Goal: Check status: Check status

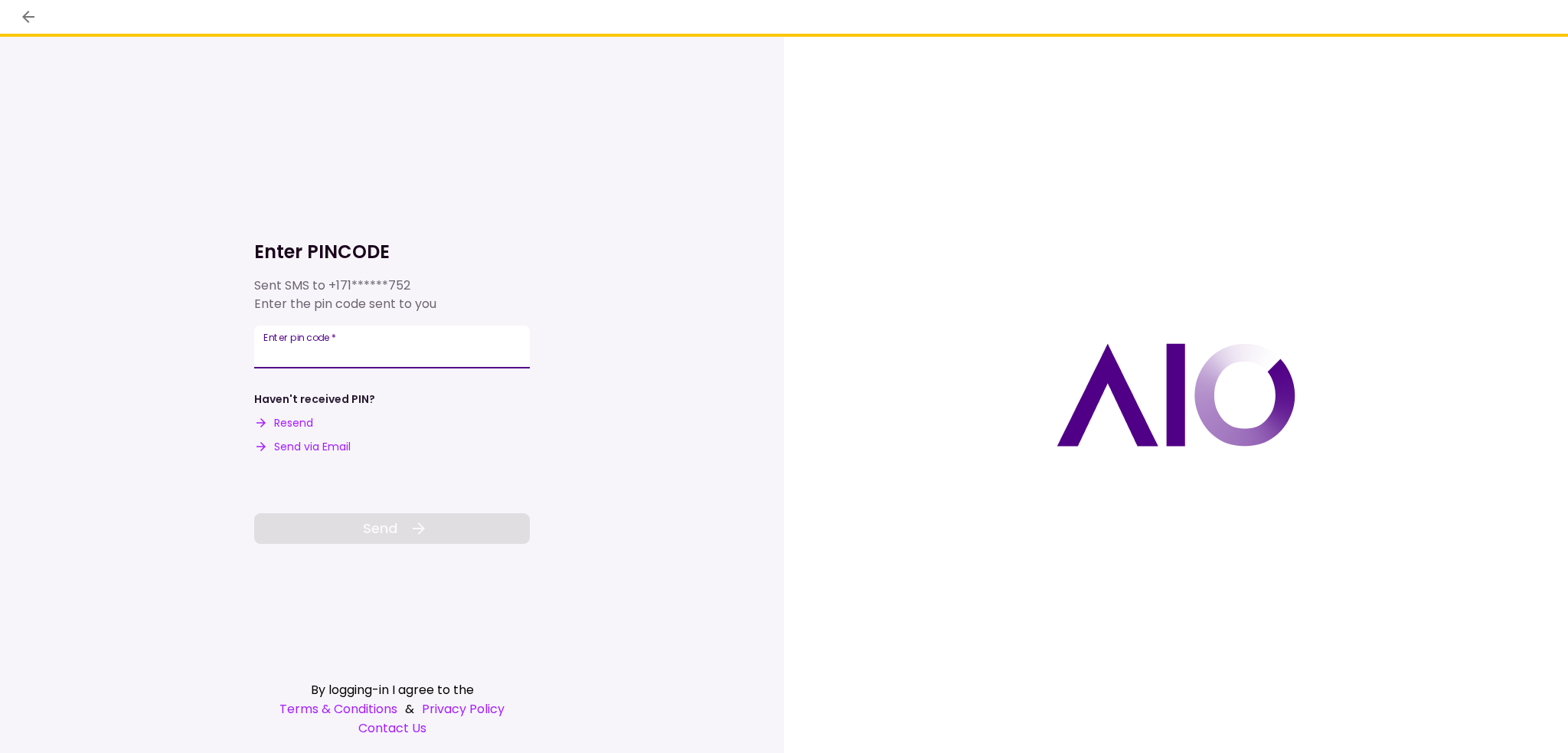
click at [348, 330] on input "Enter pin code   *" at bounding box center [392, 346] width 275 height 42
type input "*"
type input "******"
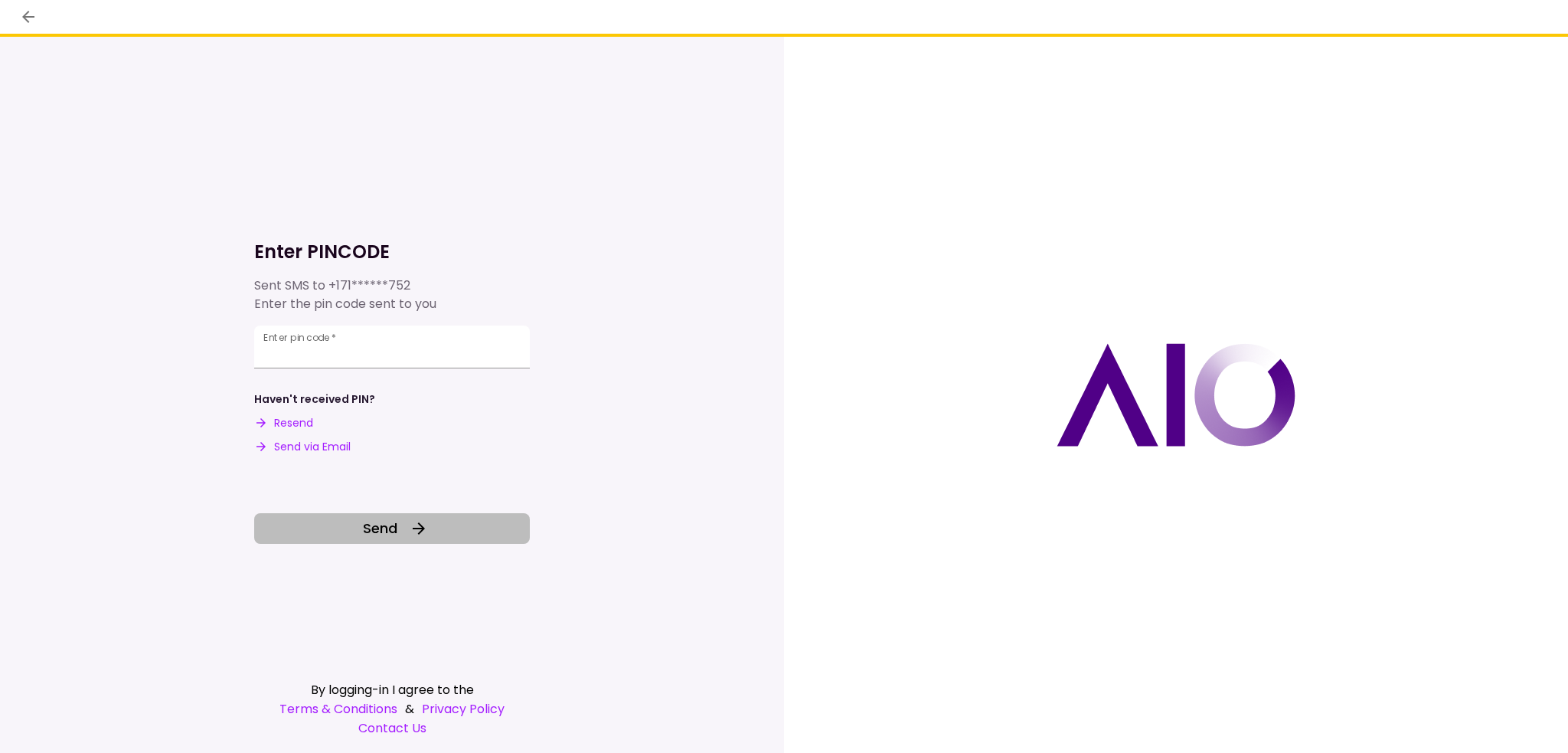
click at [420, 528] on icon at bounding box center [418, 528] width 19 height 19
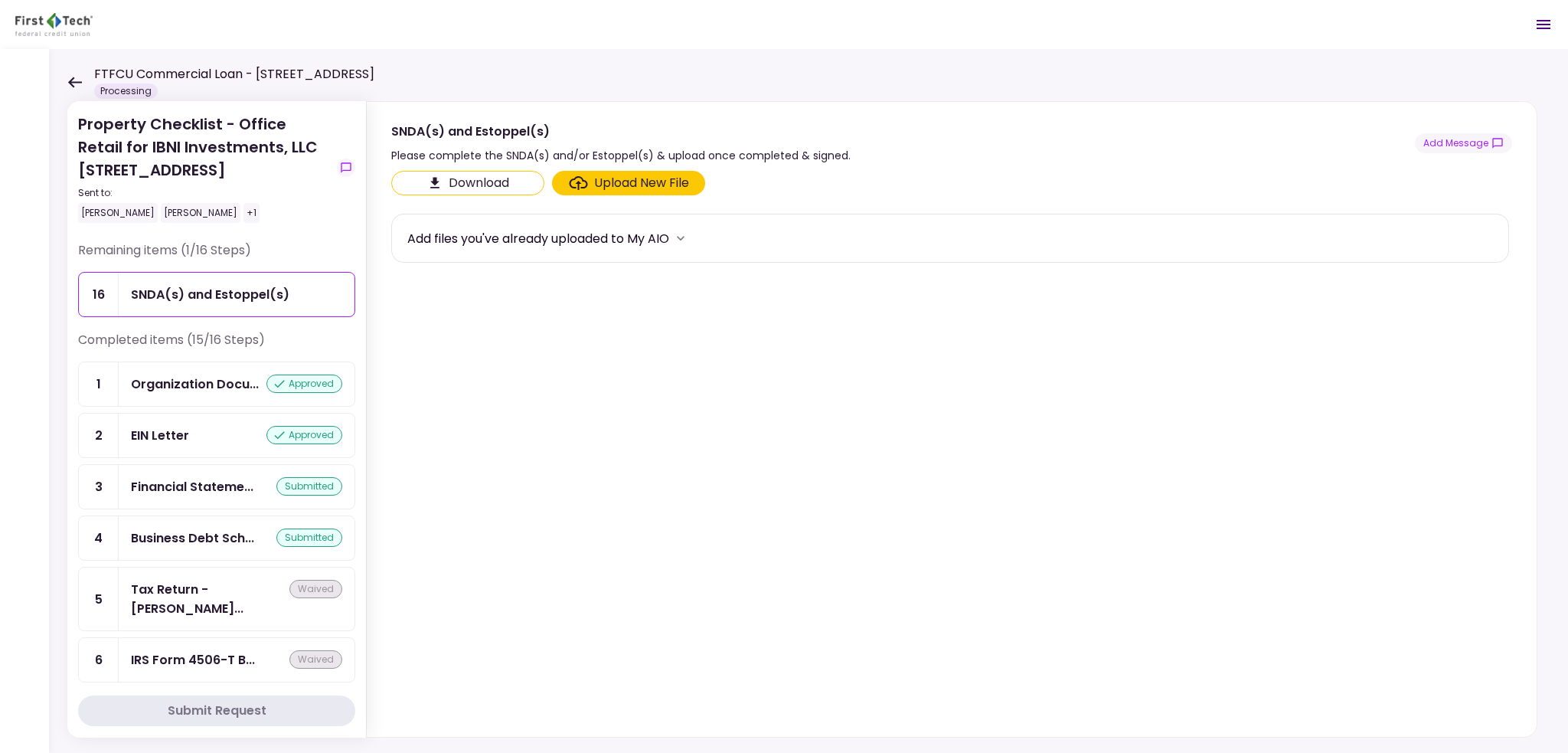
click at [77, 82] on icon at bounding box center [75, 82] width 14 height 11
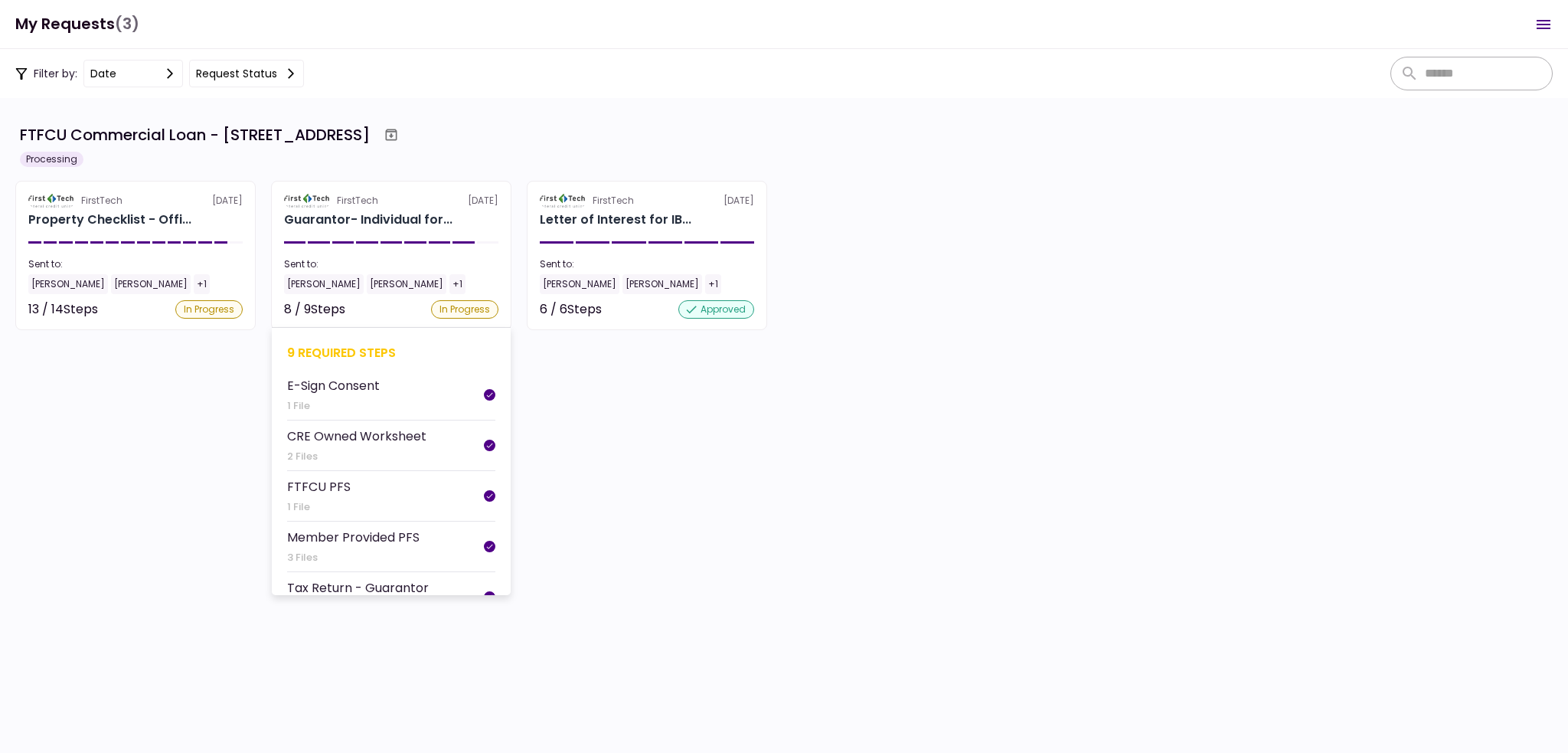
click at [346, 248] on section "FirstTech [DATE] Guarantor- Individual for... Sent to: [PERSON_NAME] [PERSON_NA…" at bounding box center [392, 255] width 241 height 149
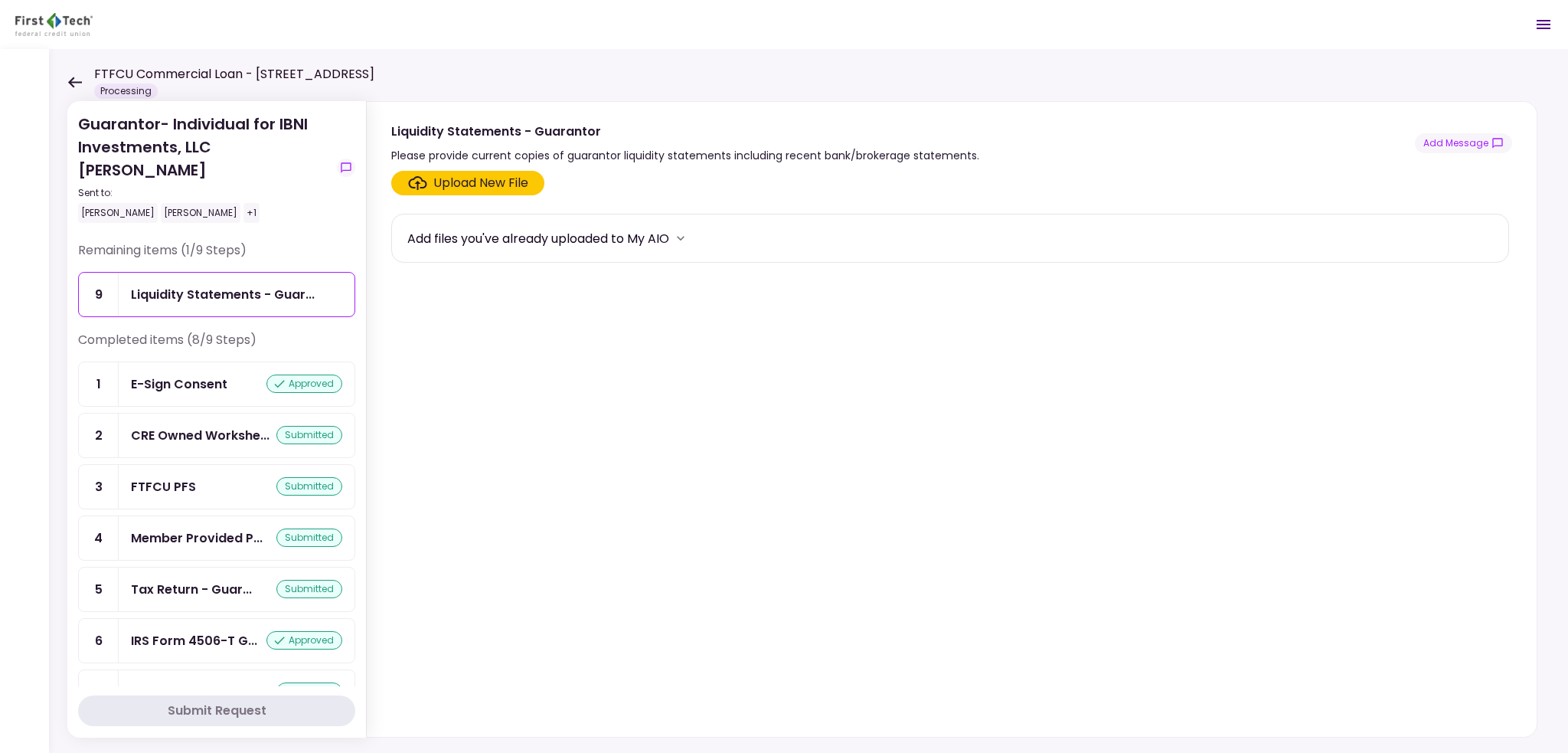
click at [73, 72] on div "FTFCU Commercial Loan - [STREET_ADDRESS] Processing" at bounding box center [220, 82] width 307 height 34
click at [73, 77] on icon at bounding box center [74, 83] width 15 height 12
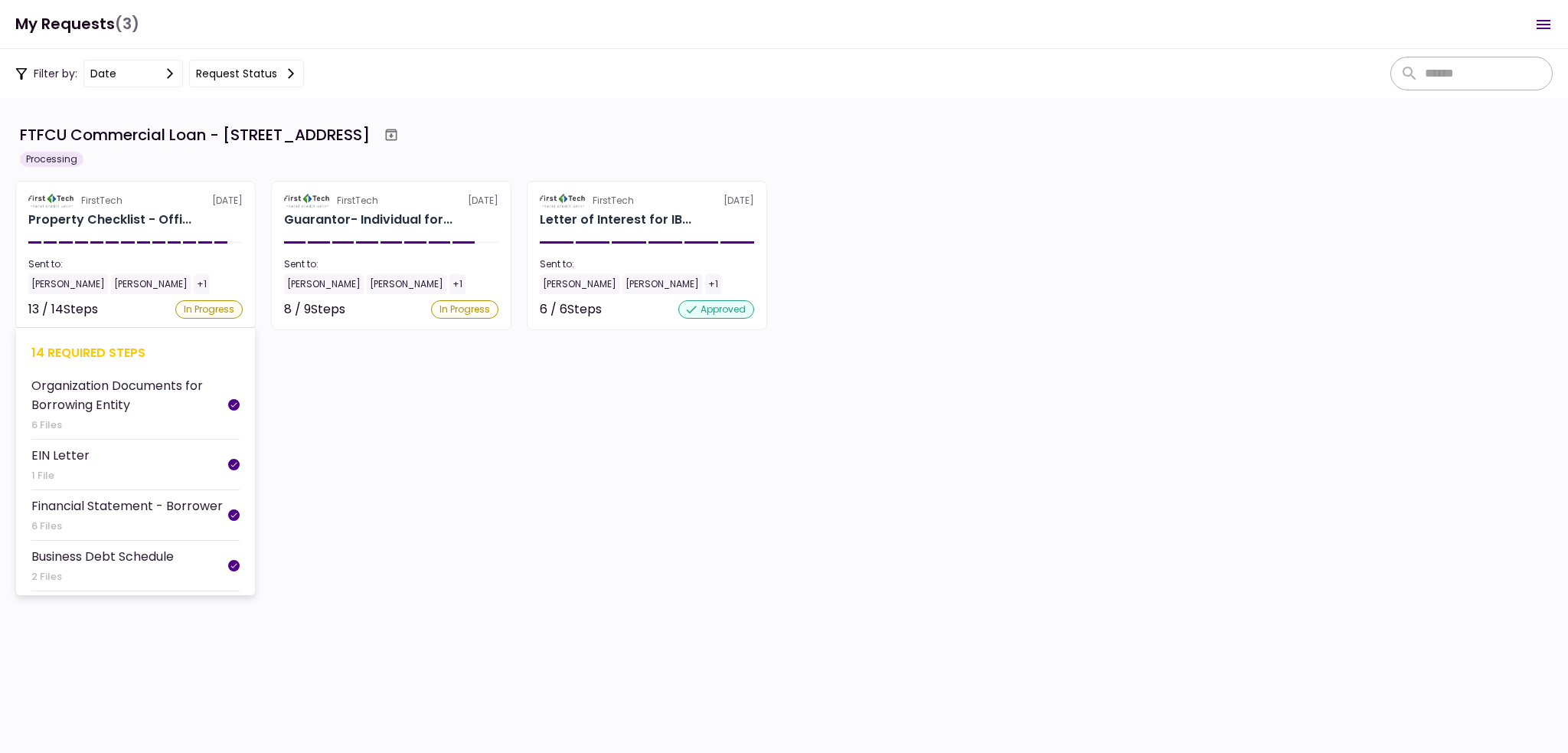
click at [178, 256] on section "FirstTech [DATE] Property Checklist - Offi... Sent to: [PERSON_NAME] [PERSON_NA…" at bounding box center [136, 255] width 241 height 149
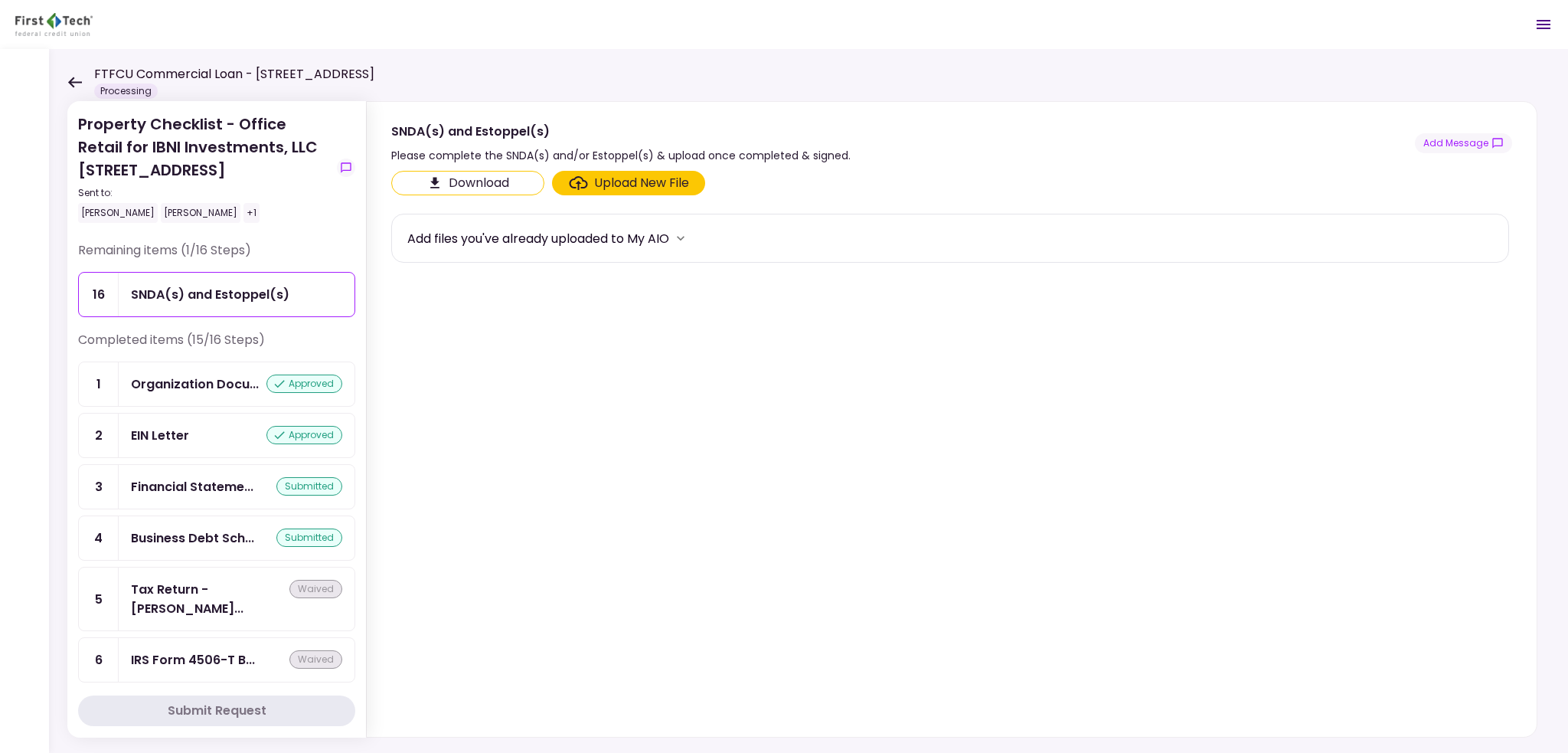
click at [70, 82] on icon at bounding box center [75, 82] width 14 height 11
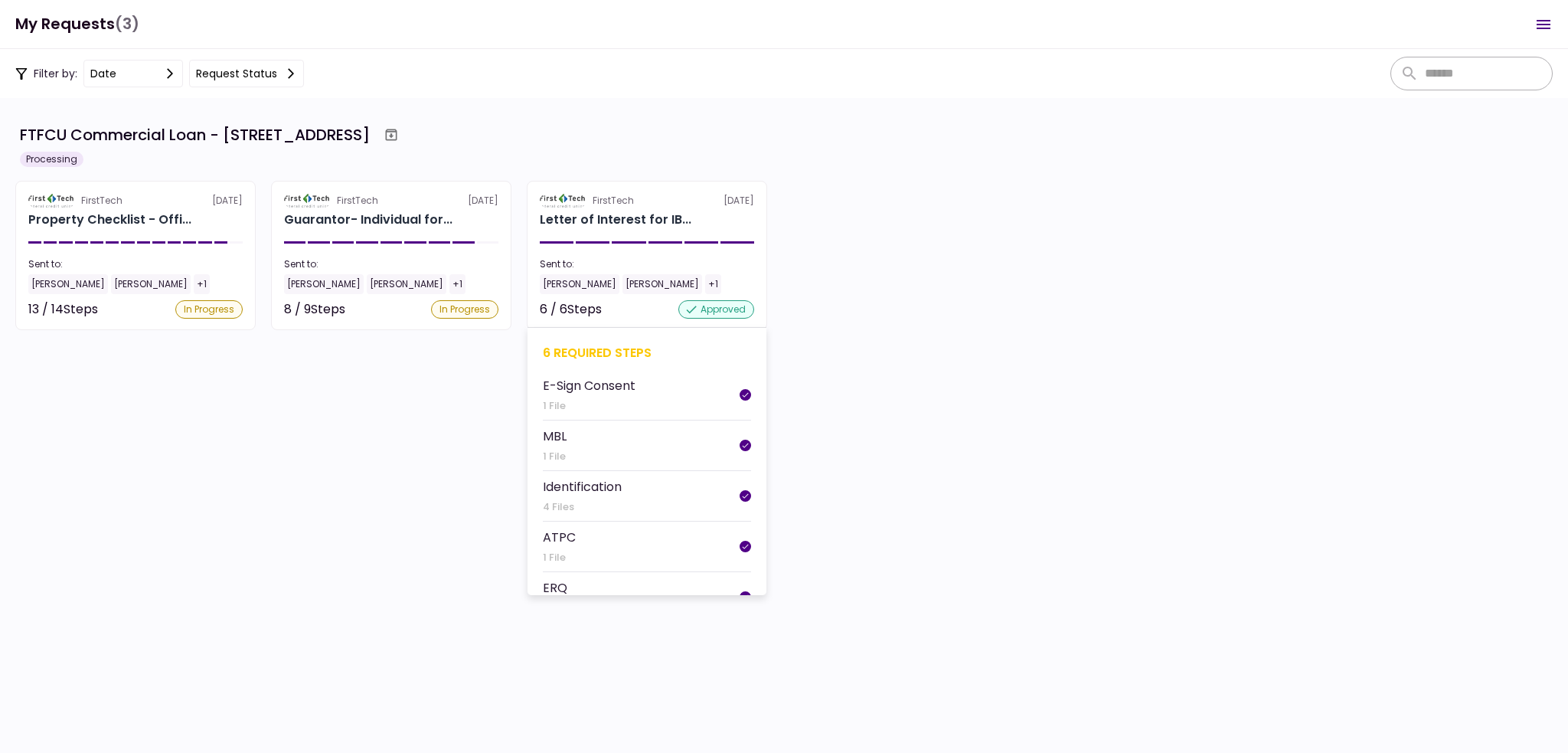
click at [661, 213] on div "Letter of Interest for IB..." at bounding box center [616, 219] width 152 height 19
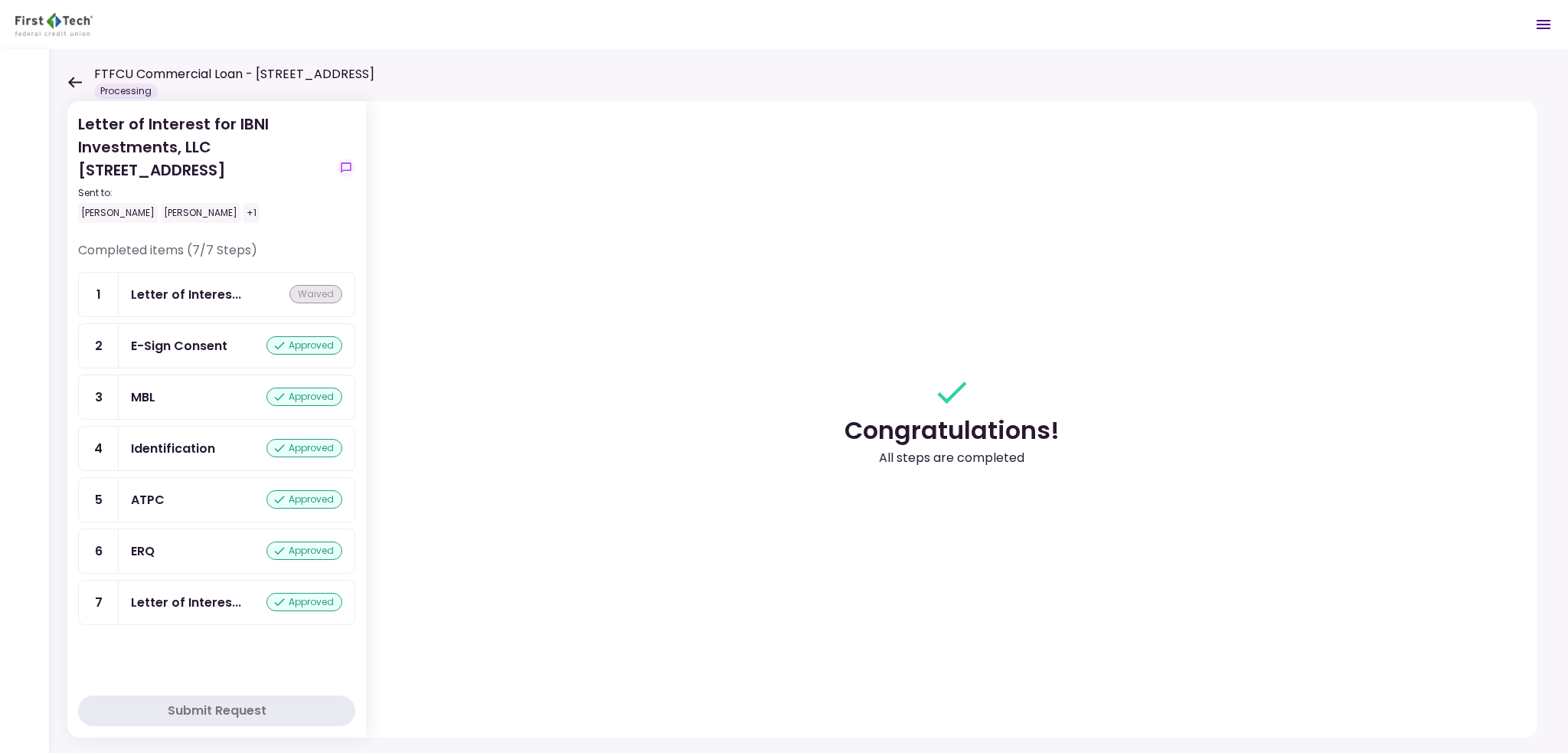
click at [86, 85] on div "FTFCU Commercial Loan - [STREET_ADDRESS] Processing" at bounding box center [220, 82] width 307 height 34
click at [82, 83] on div "FTFCU Commercial Loan - [STREET_ADDRESS] Processing" at bounding box center [220, 82] width 307 height 34
click at [73, 79] on icon at bounding box center [74, 83] width 15 height 12
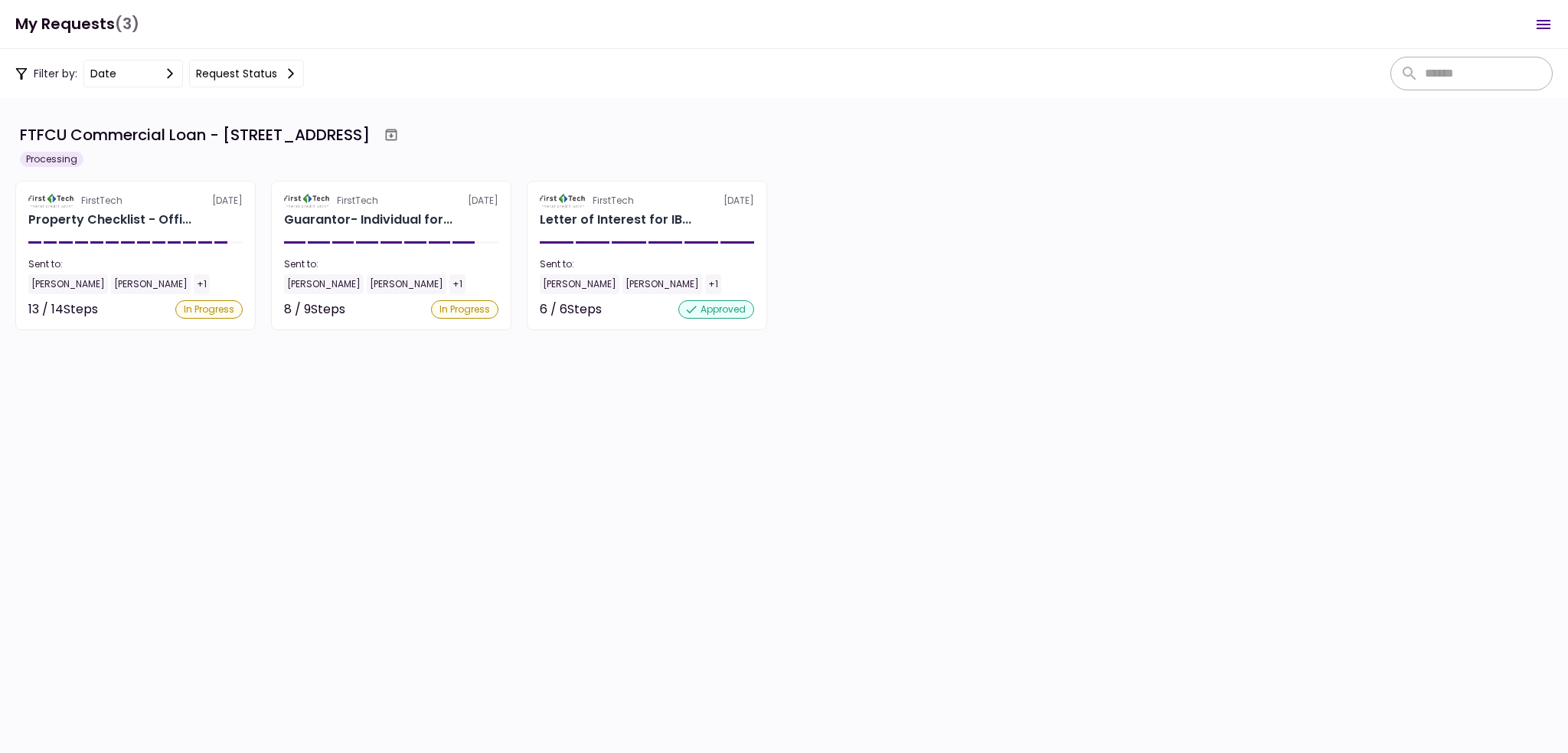
click at [172, 196] on div "FirstTech [DATE]" at bounding box center [135, 200] width 214 height 14
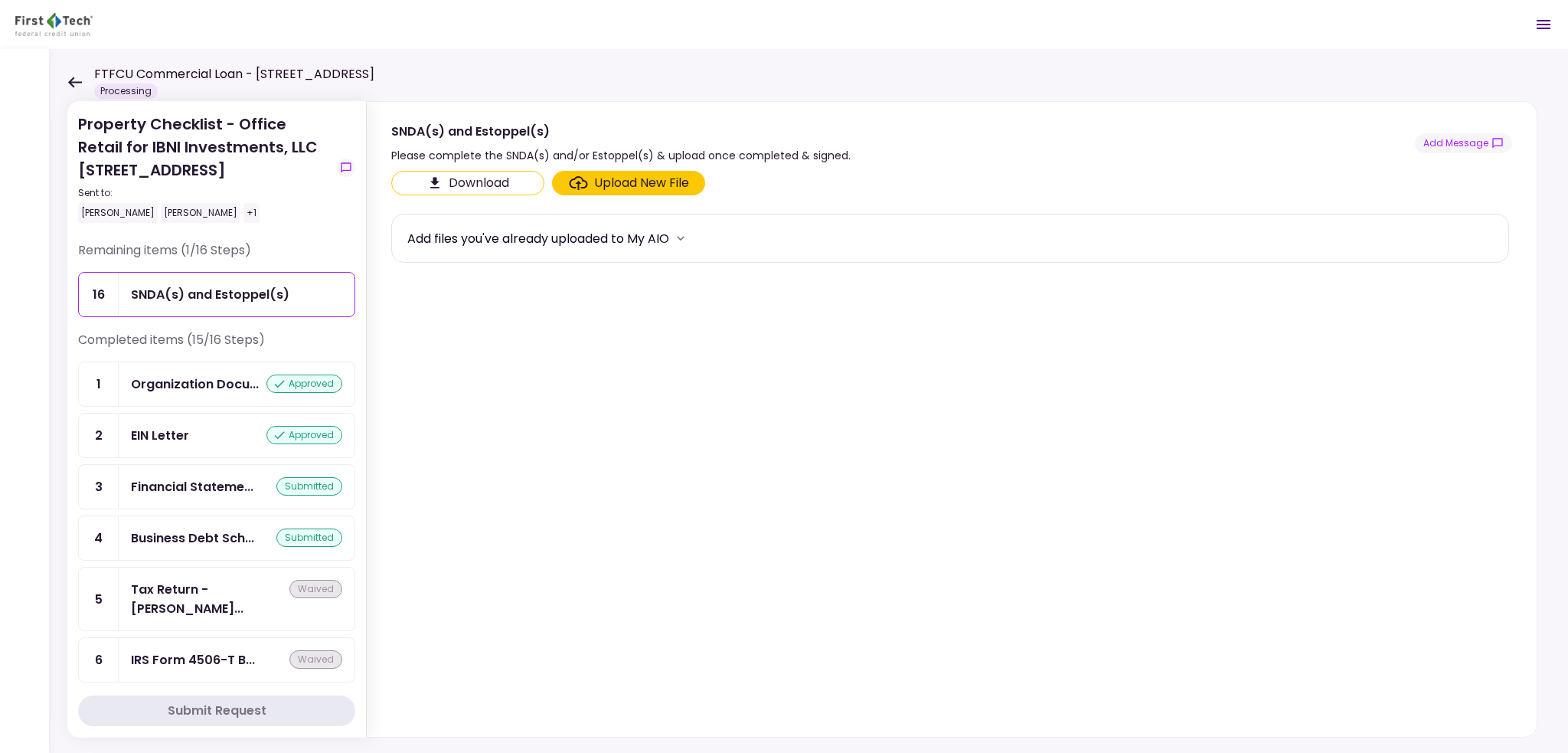
click at [67, 87] on icon at bounding box center [74, 83] width 15 height 12
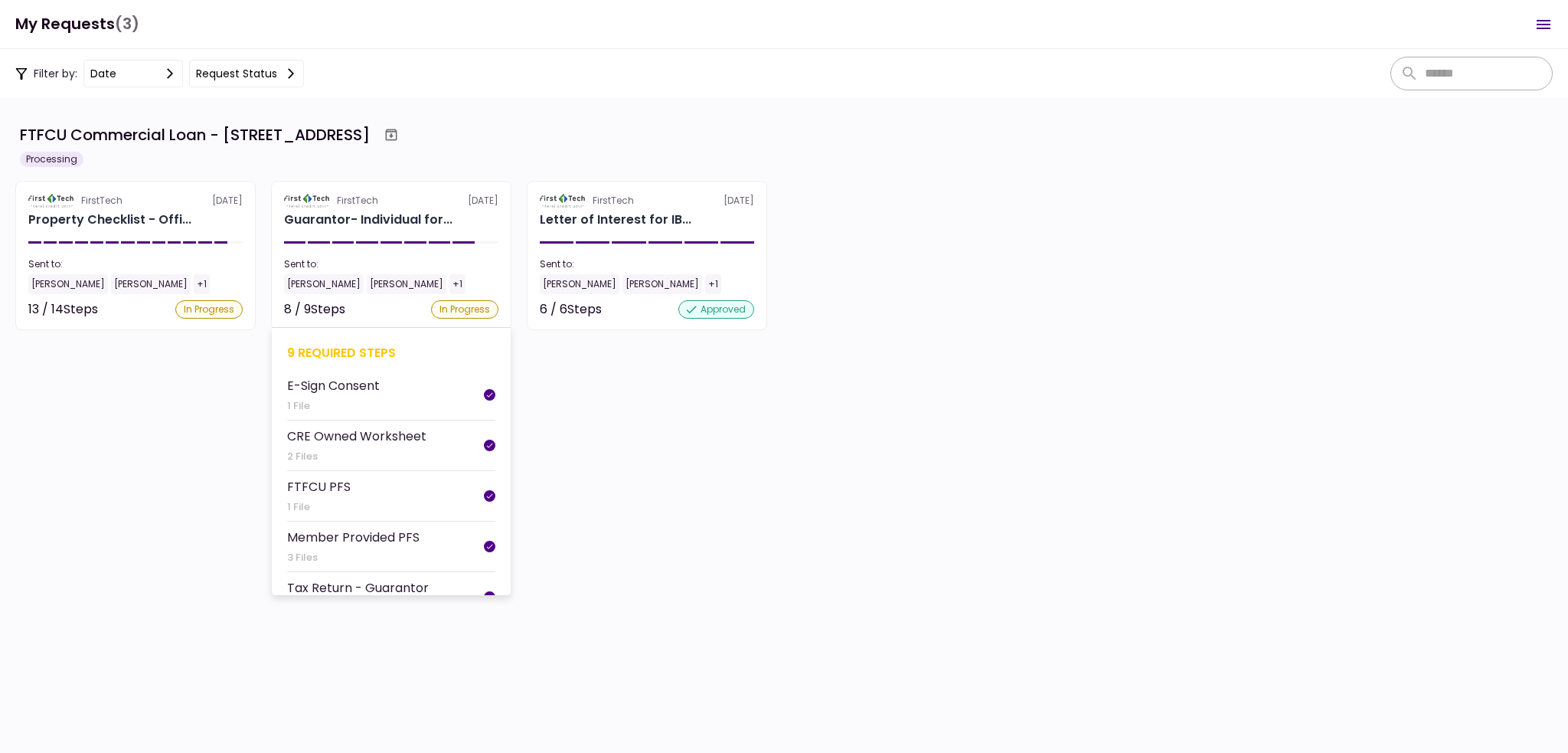
click at [413, 196] on div "FirstTech [DATE]" at bounding box center [391, 200] width 214 height 14
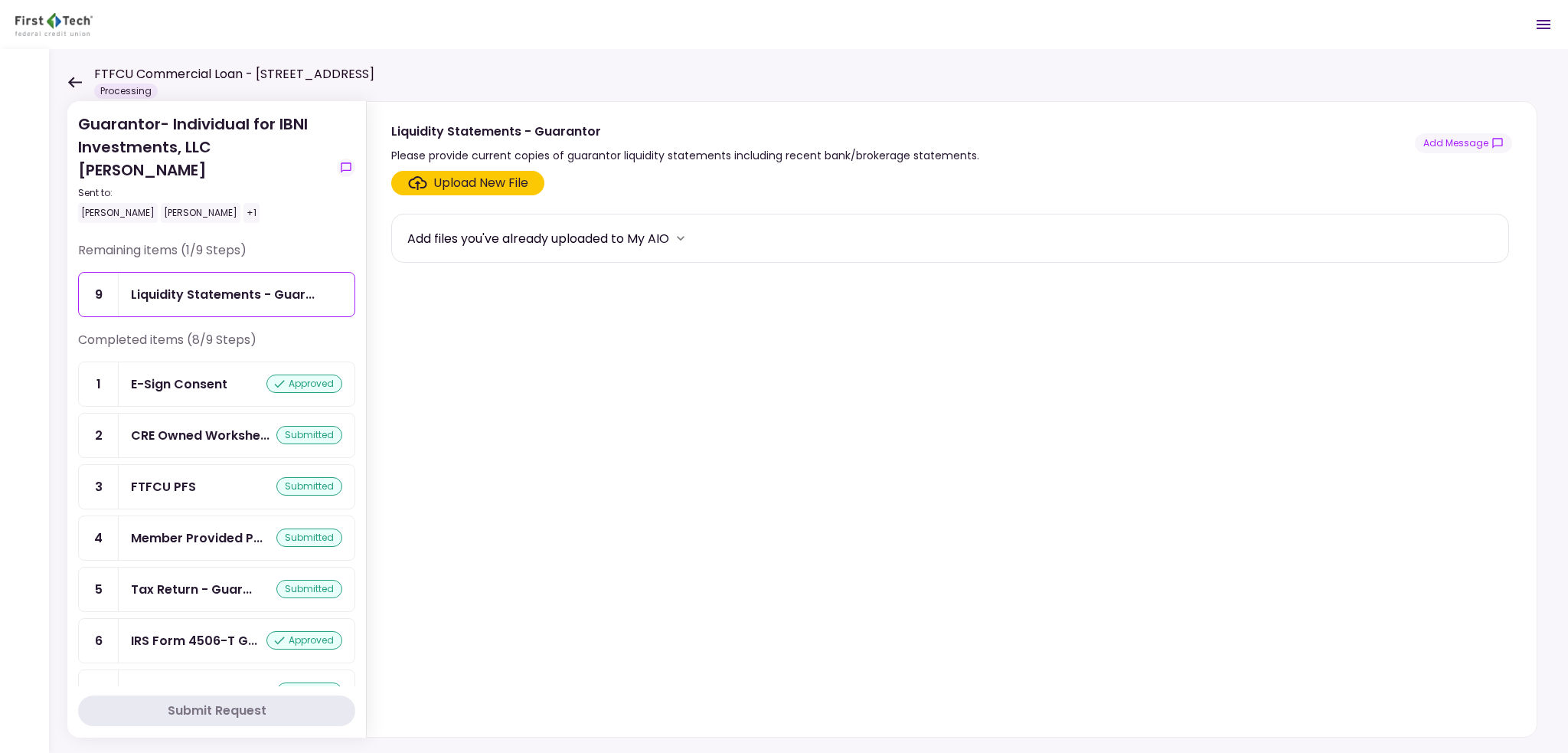
click at [80, 80] on icon at bounding box center [74, 83] width 15 height 12
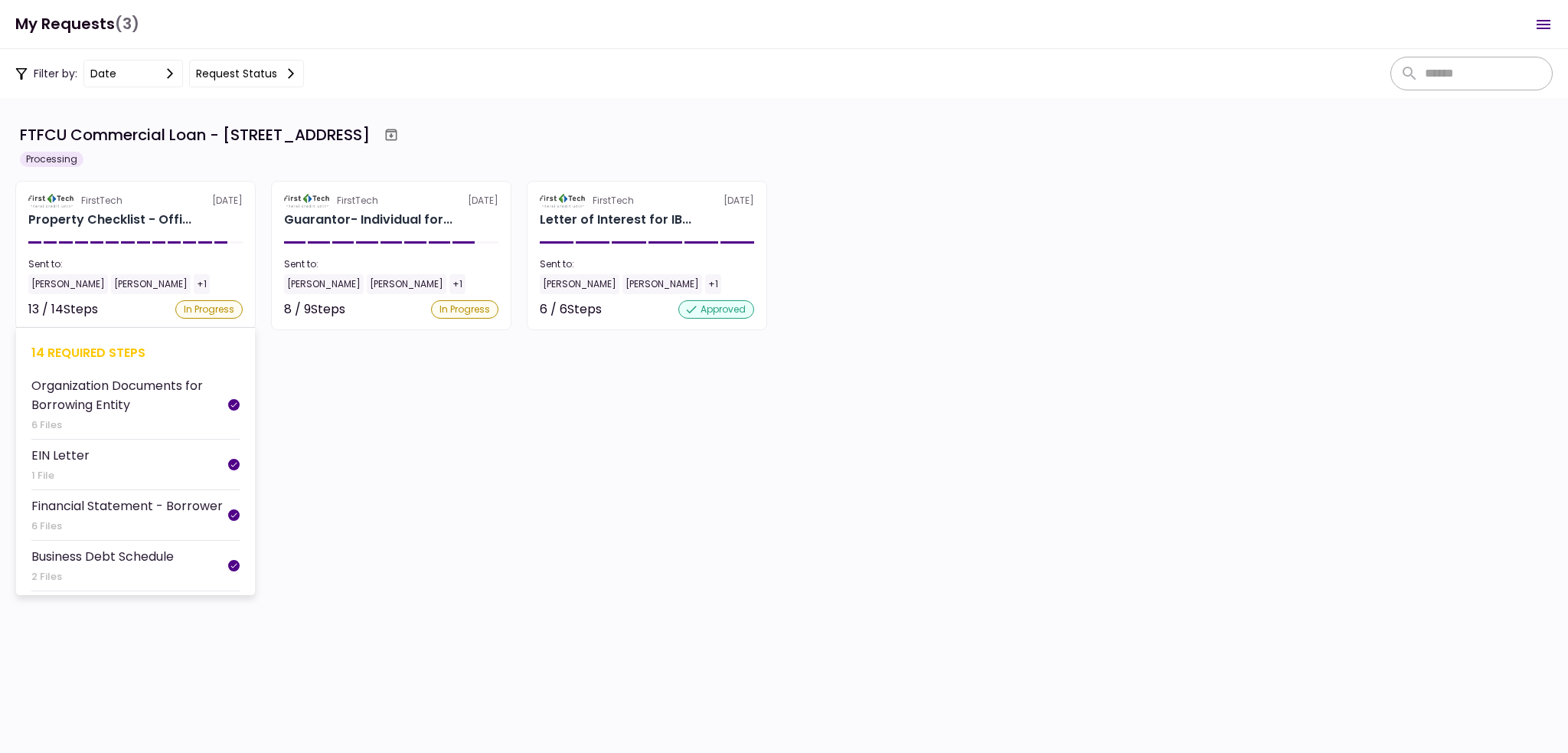
click at [210, 210] on div "Property Checklist - Offi..." at bounding box center [135, 219] width 214 height 19
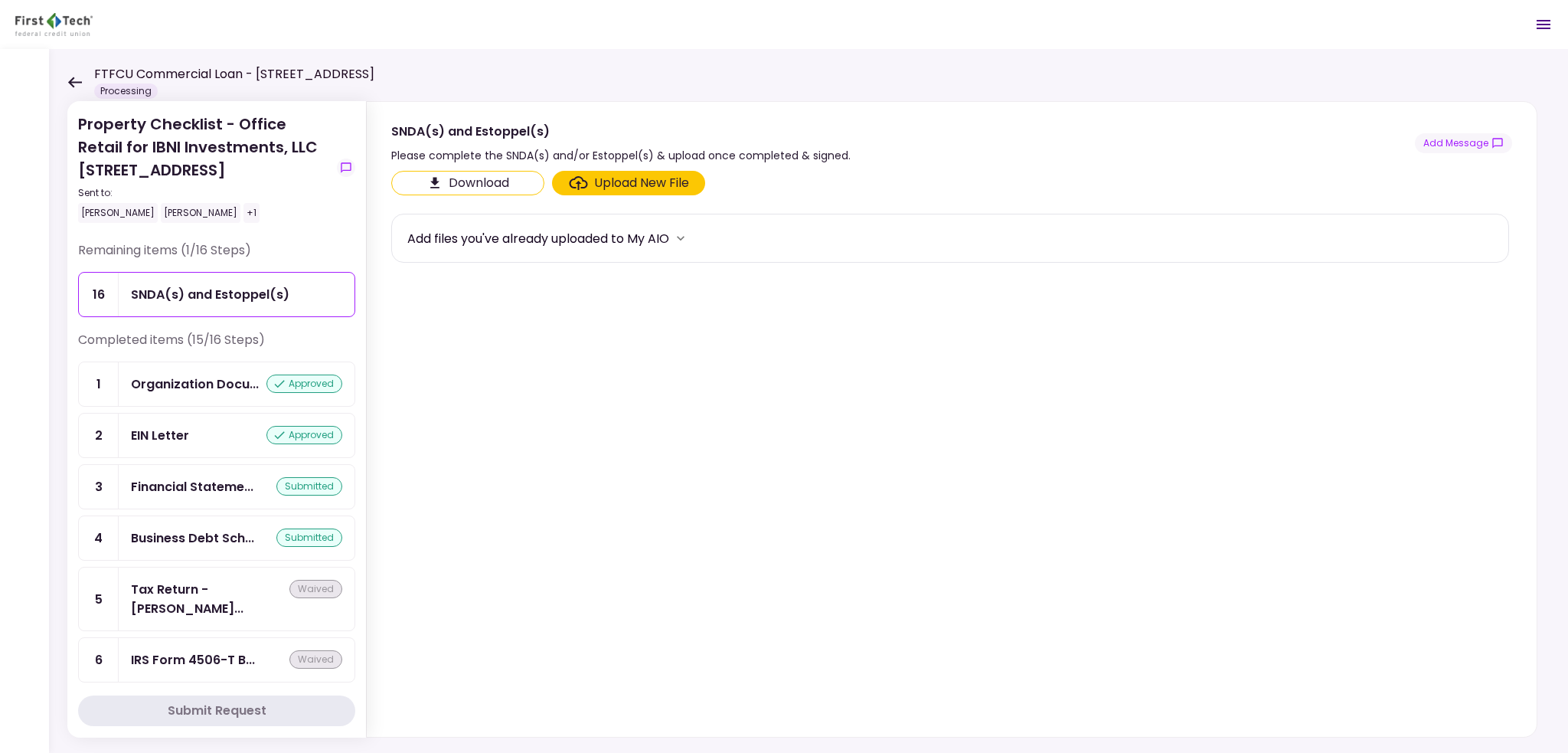
click at [208, 472] on div "Financial Stateme... submitted" at bounding box center [236, 487] width 236 height 43
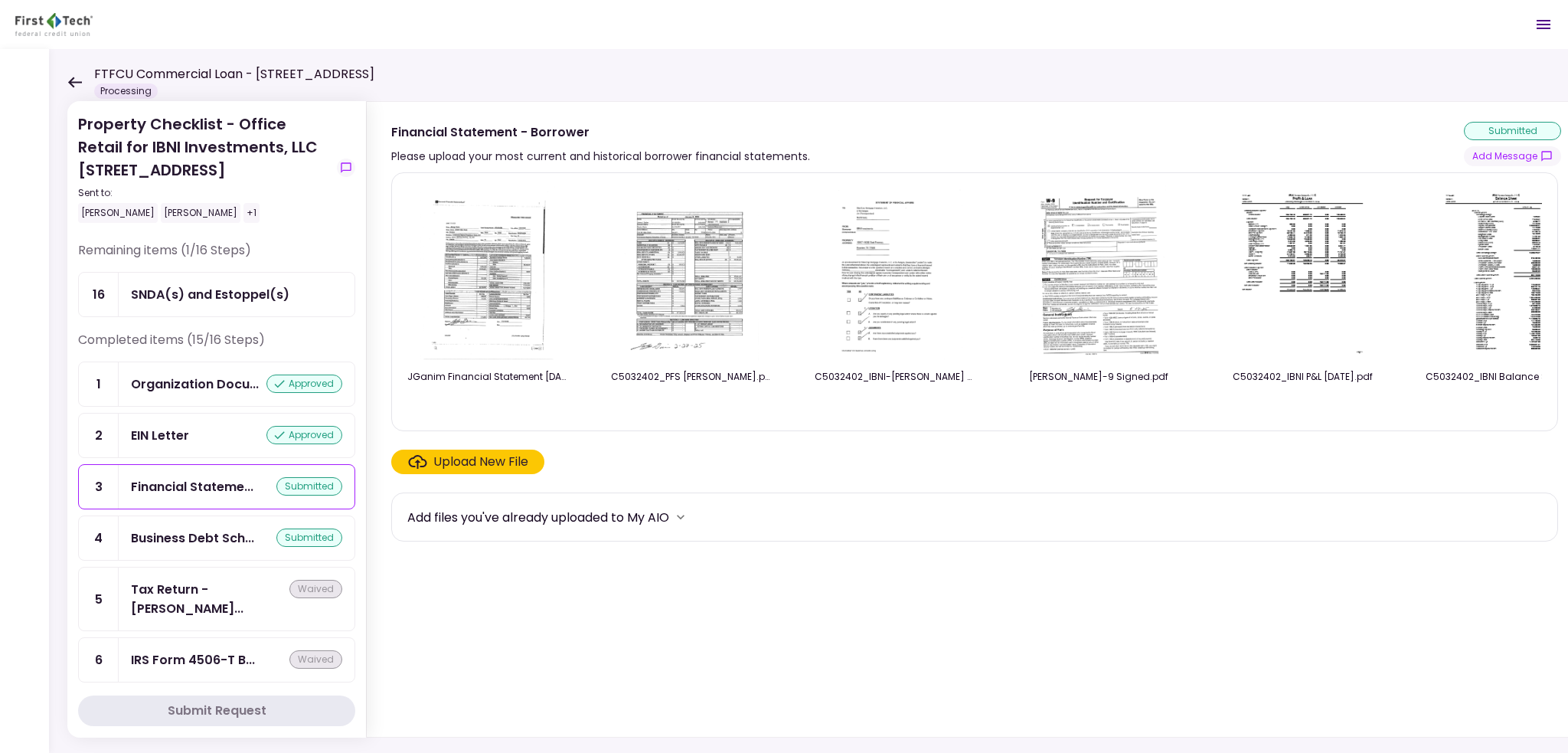
drag, startPoint x: 1244, startPoint y: 421, endPoint x: 1274, endPoint y: 418, distance: 30.1
click at [1274, 418] on div "JGanim Financial Statement [DATE].pdf C5032402_PFS [PERSON_NAME].pdf C5032402_I…" at bounding box center [974, 302] width 1166 height 259
drag, startPoint x: 1294, startPoint y: 415, endPoint x: 1412, endPoint y: 437, distance: 120.0
click at [1412, 437] on section "JGanim Financial Statement [DATE].pdf C5032402_PFS [PERSON_NAME].pdf C5032402_I…" at bounding box center [975, 452] width 1169 height 559
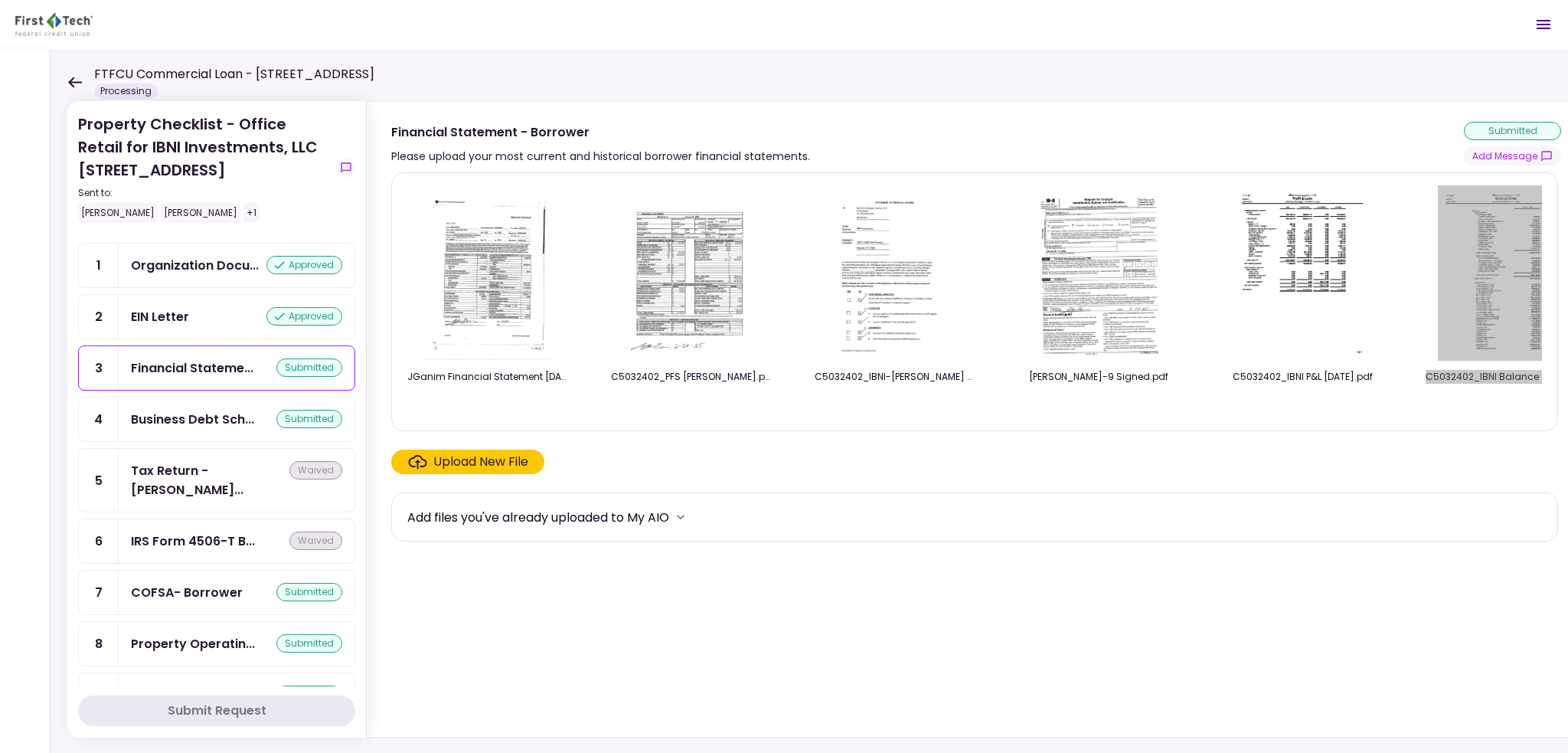
scroll to position [153, 0]
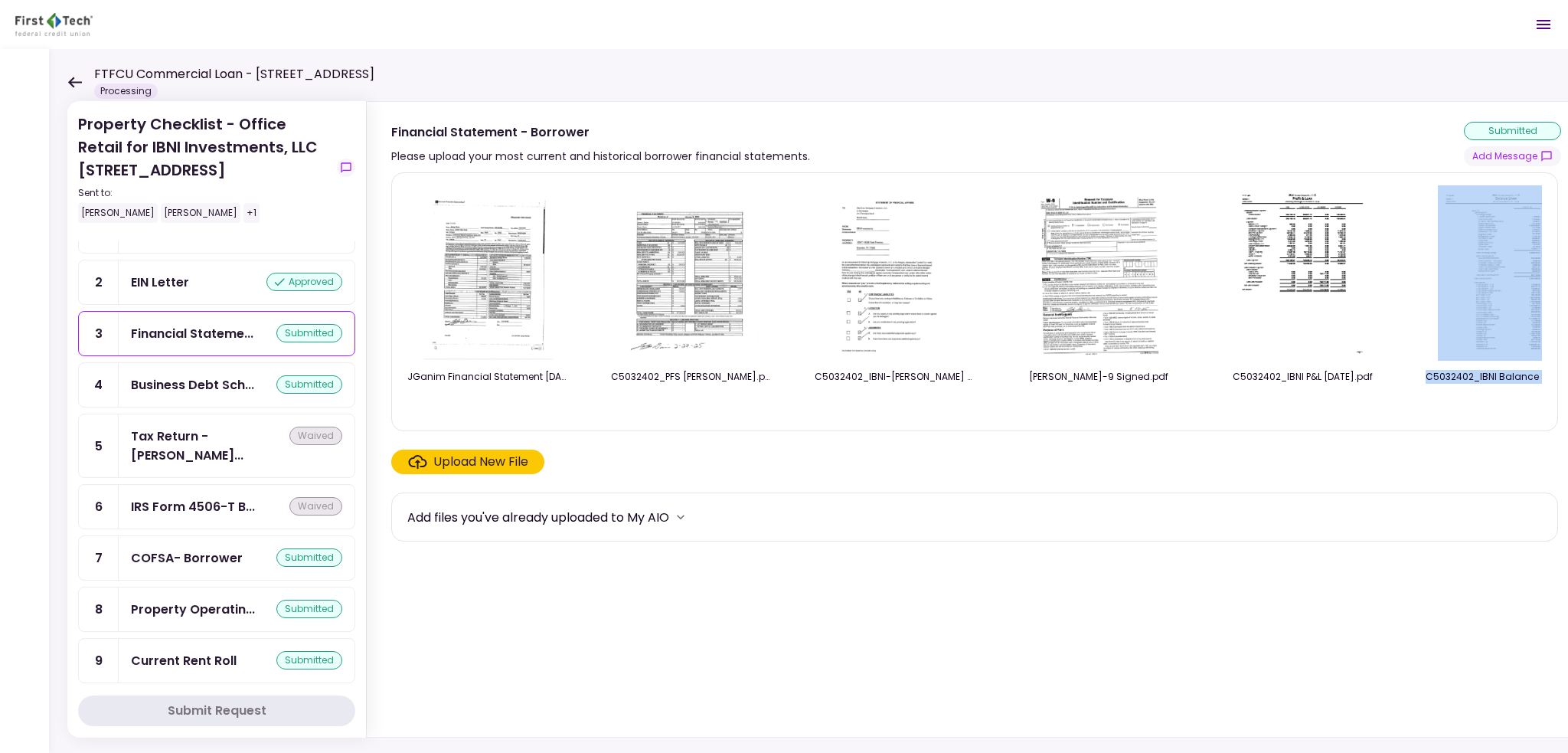
click at [227, 599] on div "Property Operatin..." at bounding box center [193, 608] width 124 height 19
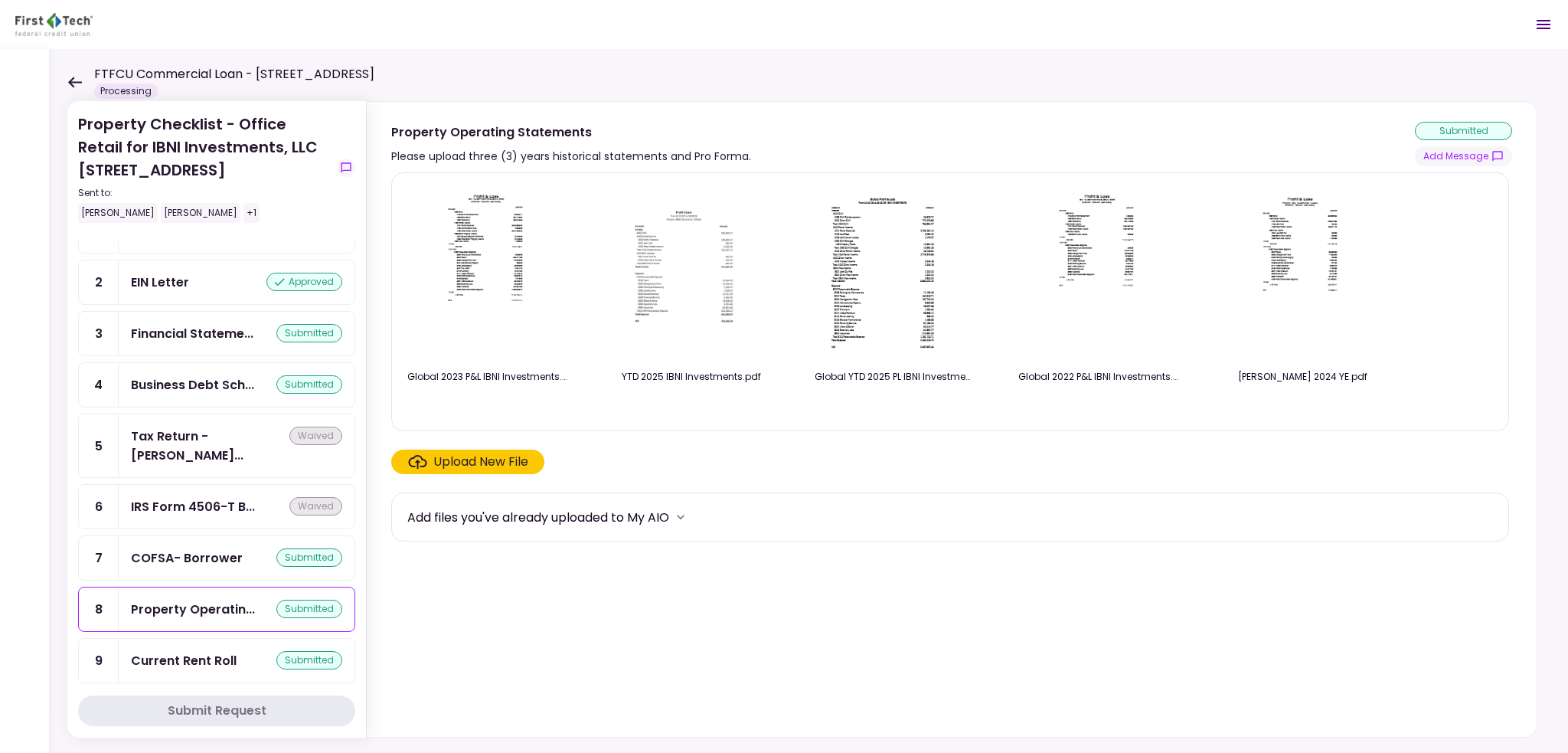
click at [855, 271] on img at bounding box center [895, 273] width 136 height 176
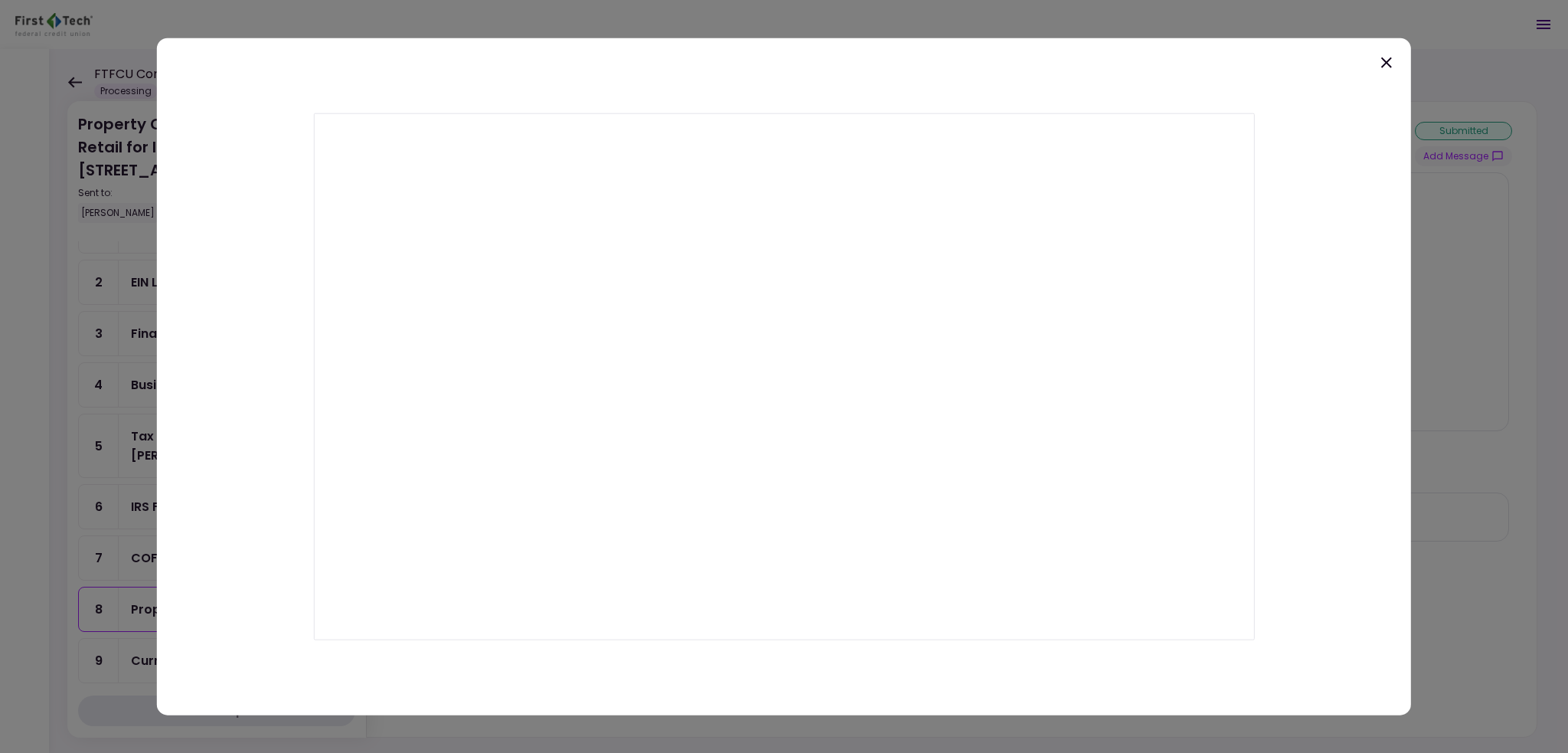
click at [1387, 63] on icon at bounding box center [1385, 61] width 11 height 11
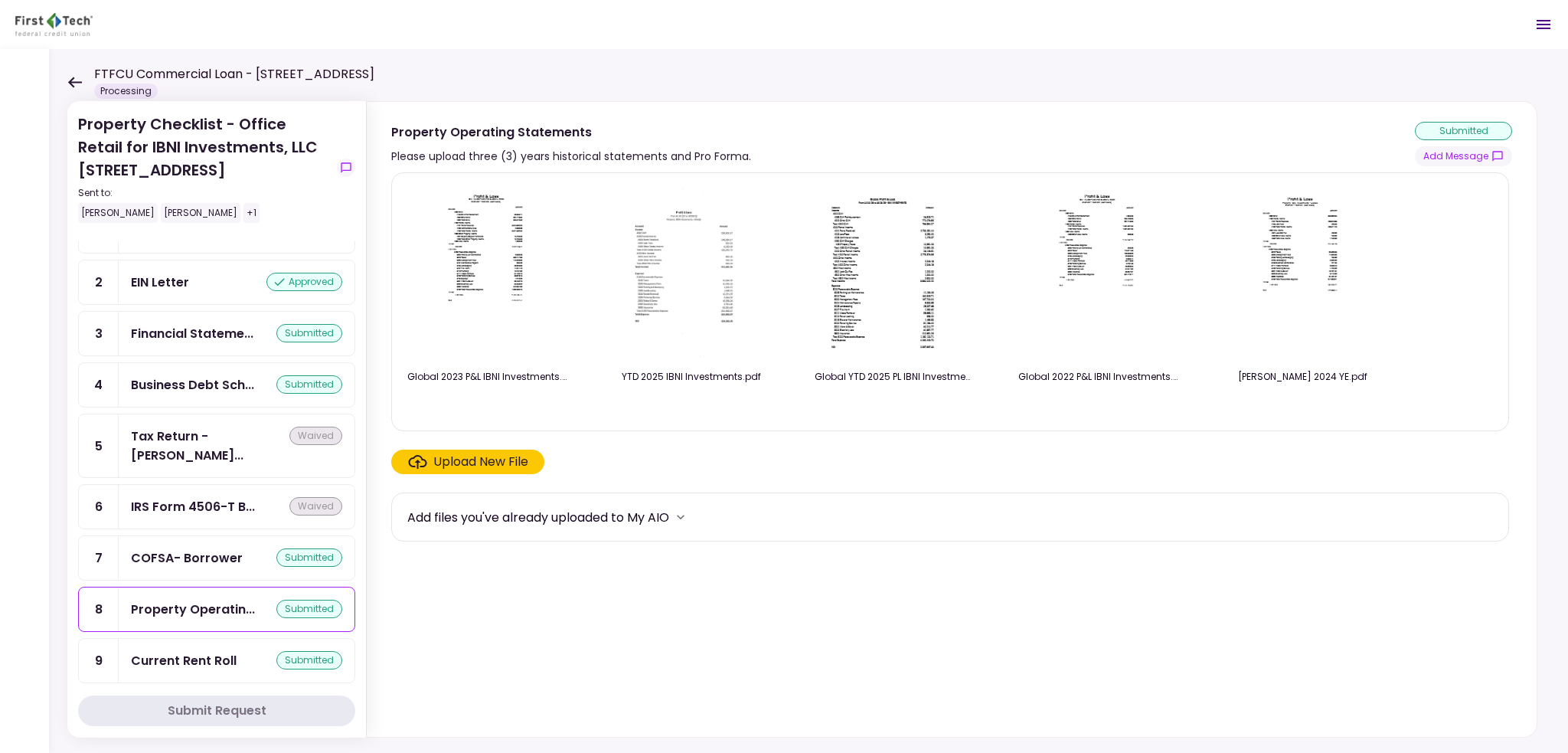
click at [671, 266] on img at bounding box center [691, 273] width 135 height 176
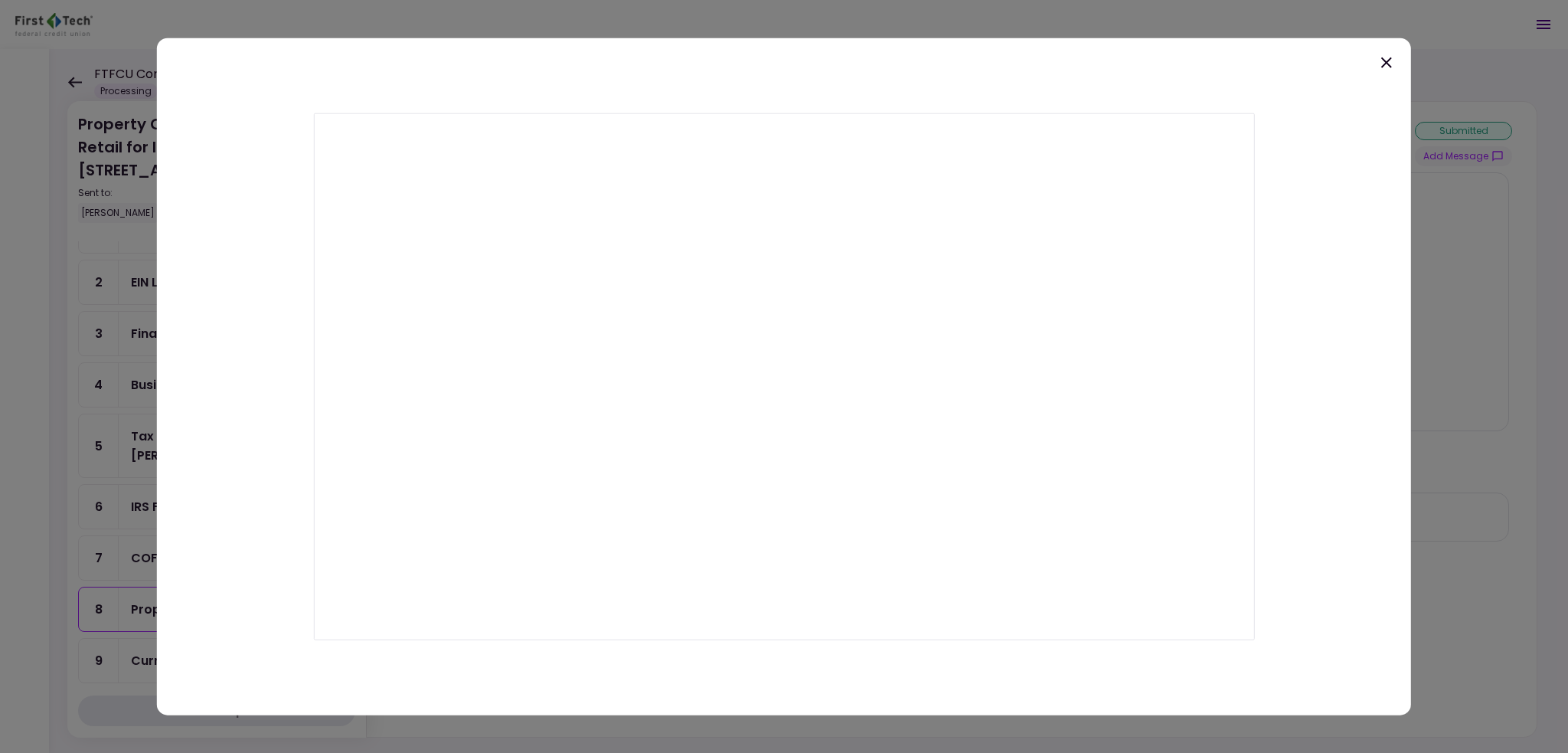
click at [1384, 60] on icon at bounding box center [1386, 62] width 19 height 19
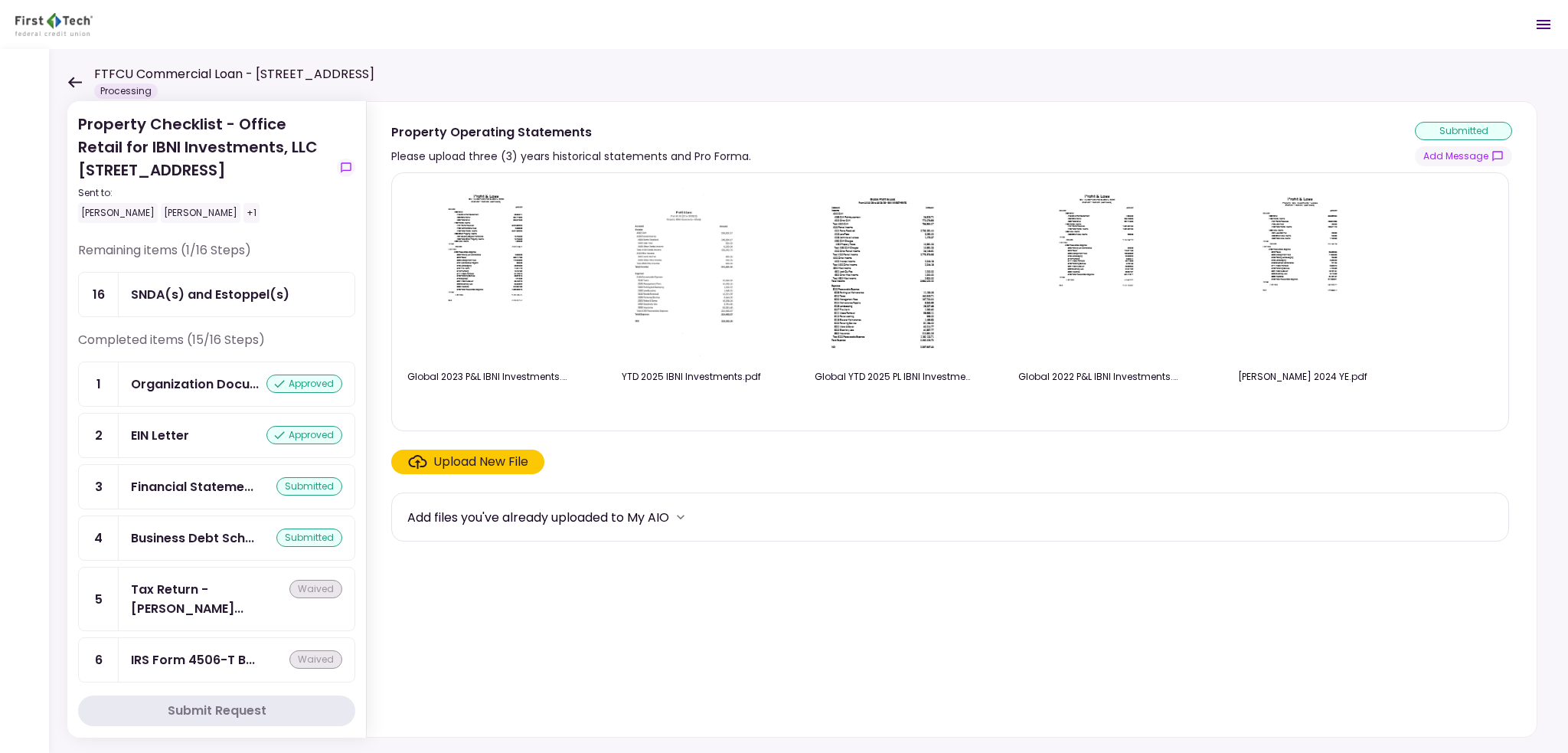
click at [76, 82] on icon at bounding box center [75, 82] width 14 height 11
